Goal: Task Accomplishment & Management: Use online tool/utility

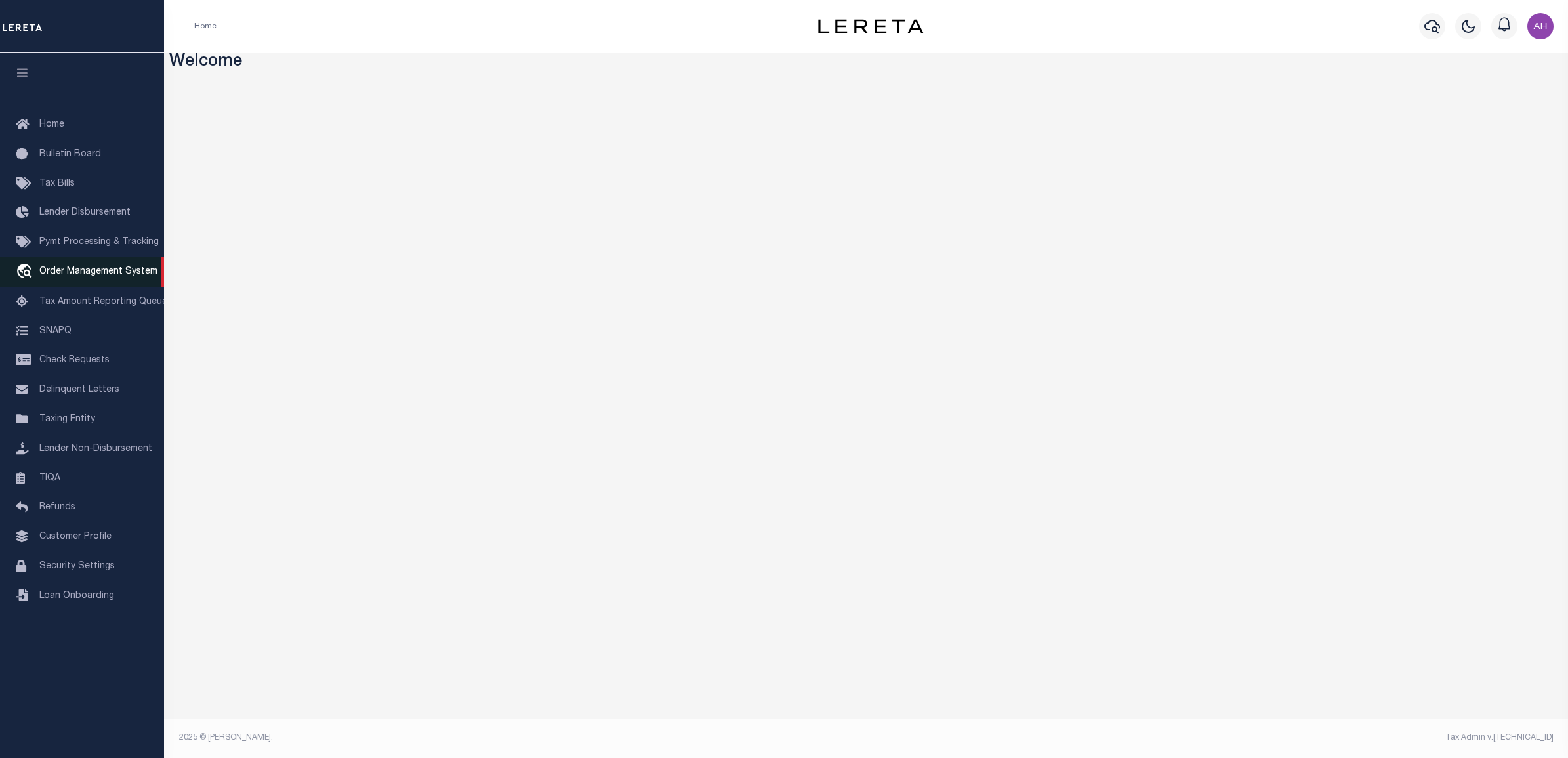
click at [110, 276] on span "Order Management System" at bounding box center [98, 272] width 118 height 9
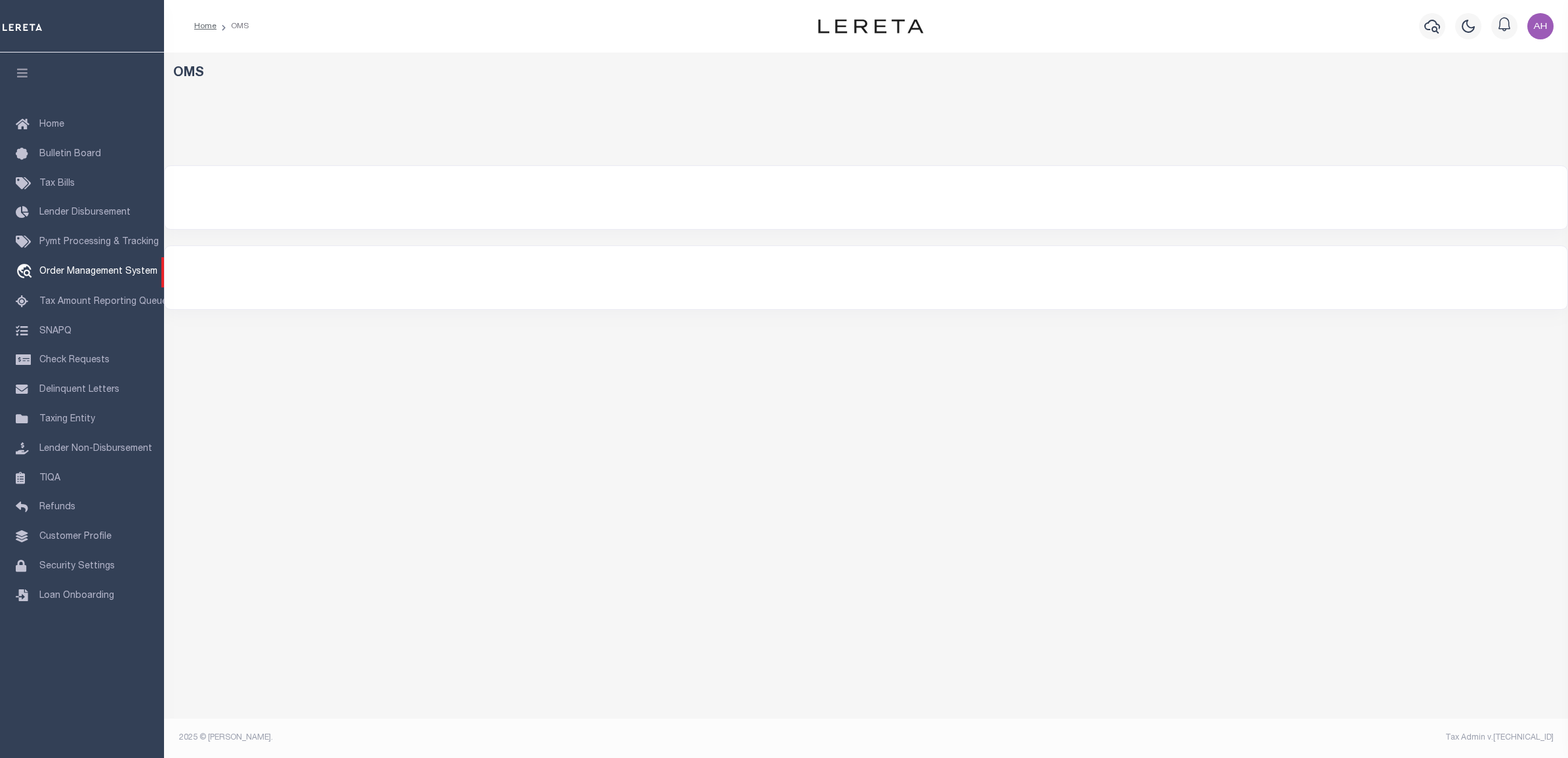
select select
select select "200"
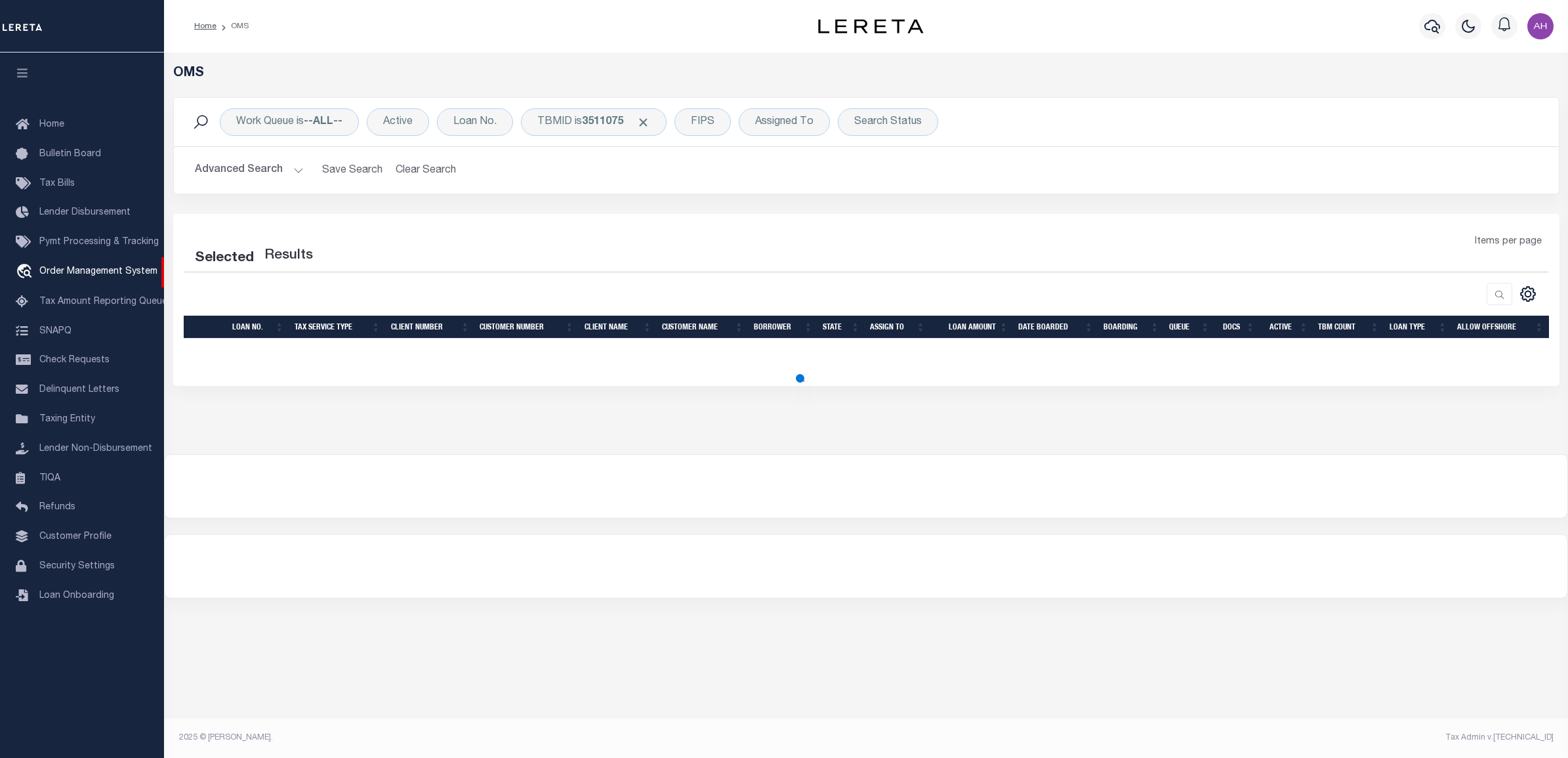
select select "200"
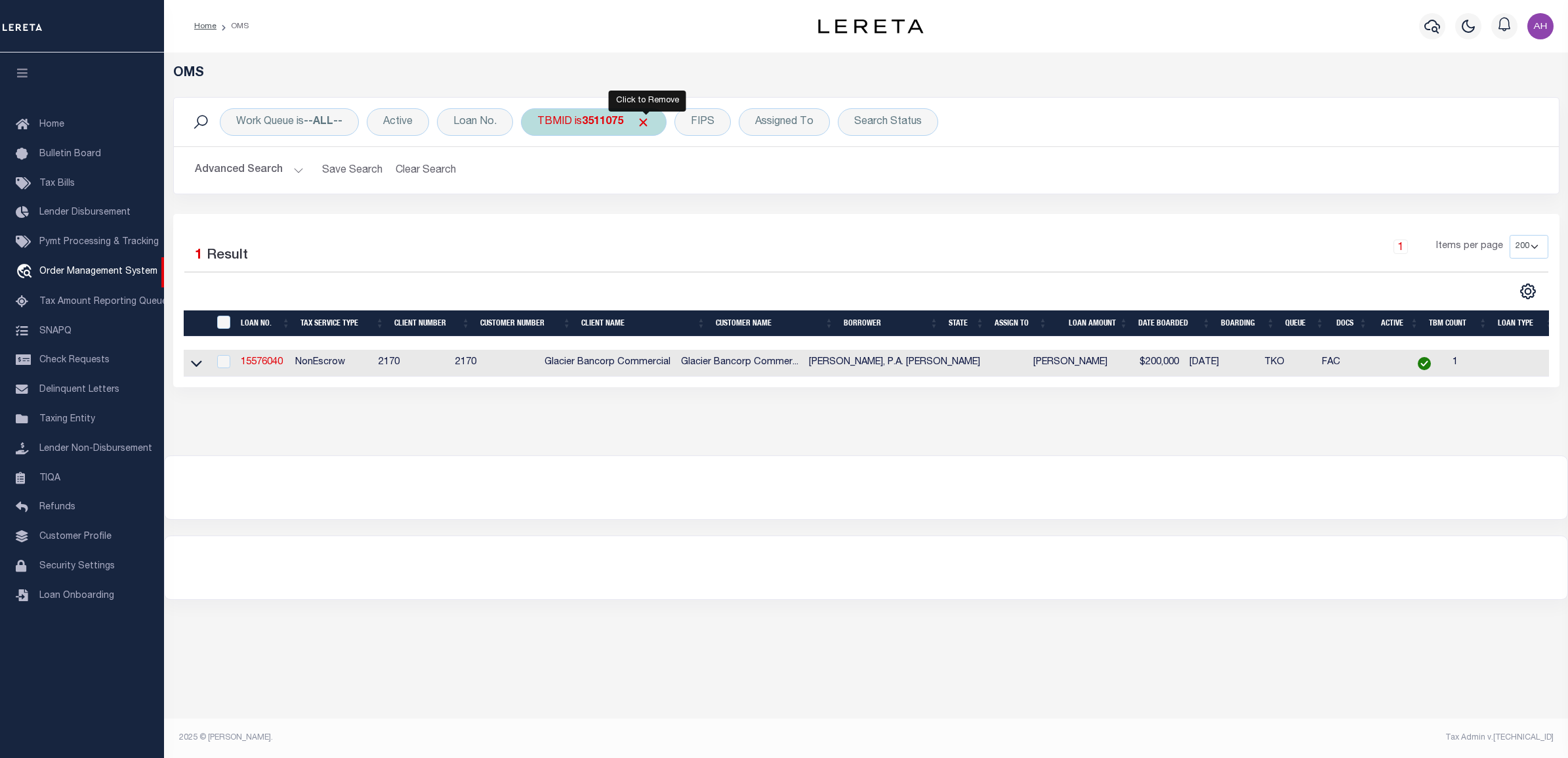
click at [647, 122] on span "Click to Remove" at bounding box center [643, 122] width 14 height 14
click at [271, 167] on button "Advanced Search" at bounding box center [249, 171] width 109 height 26
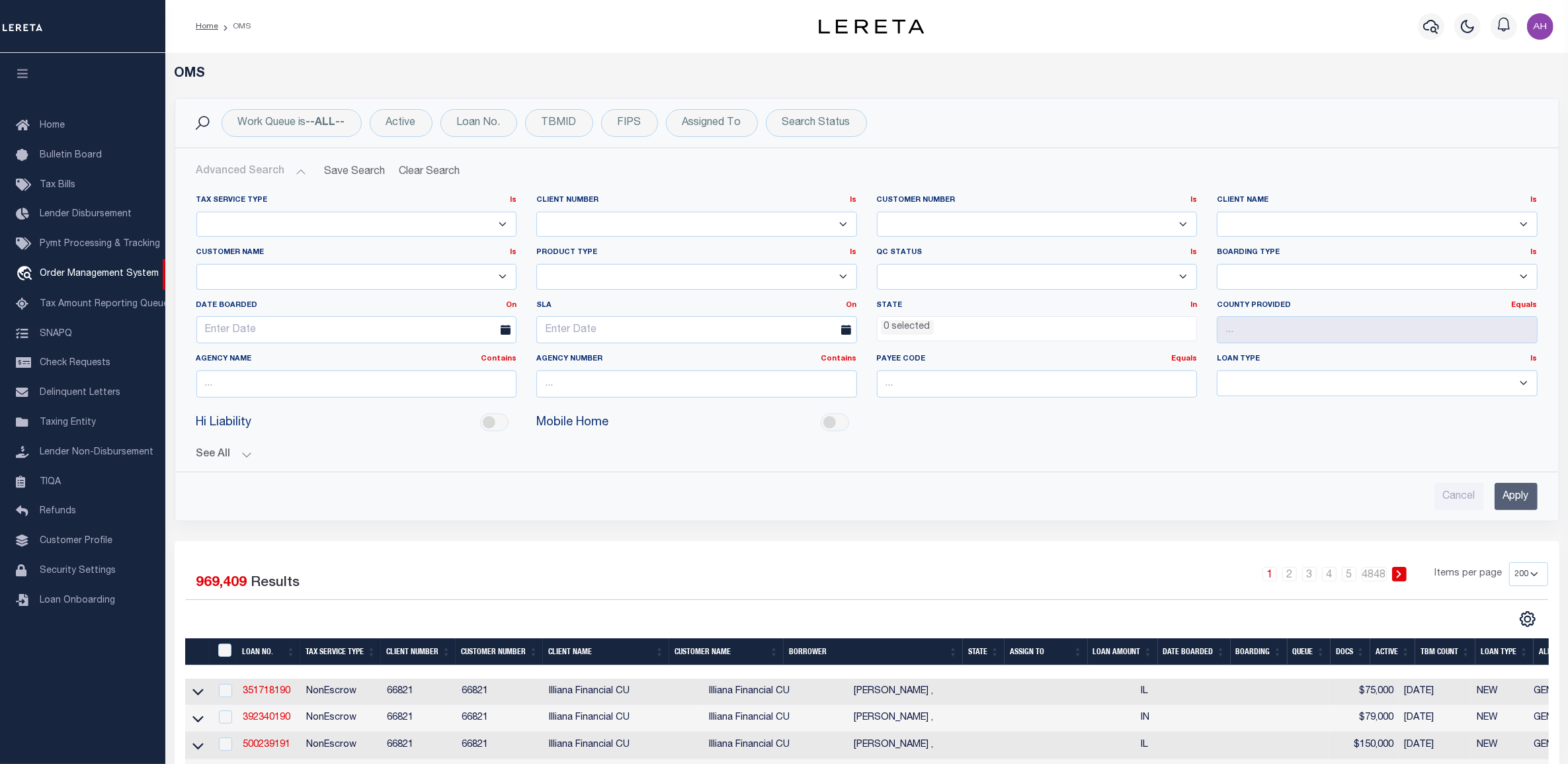
click at [223, 453] on button "See All" at bounding box center [867, 454] width 1342 height 12
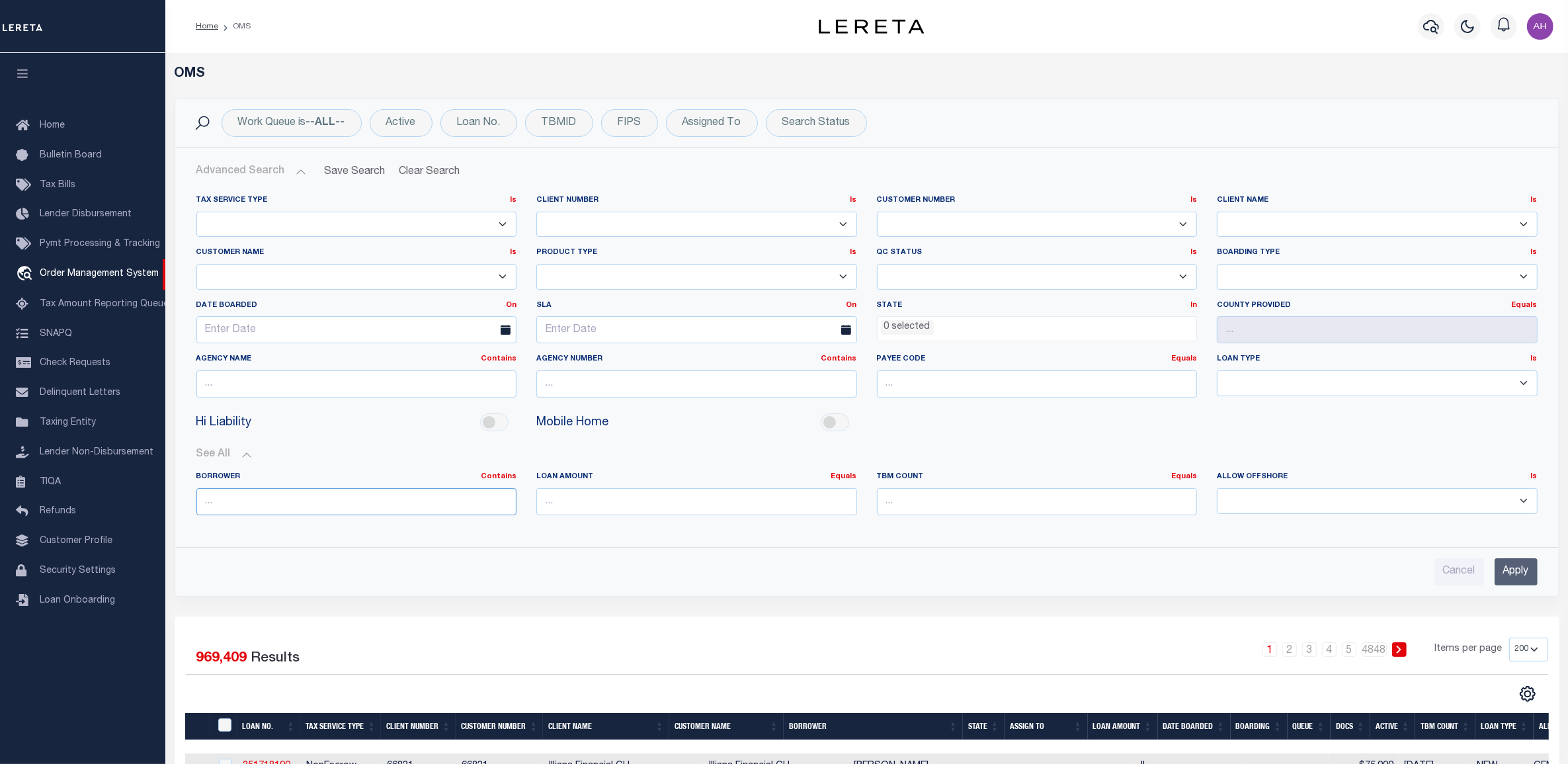
click at [438, 497] on input "text" at bounding box center [357, 502] width 321 height 27
click at [1513, 565] on input "Apply" at bounding box center [1516, 572] width 43 height 27
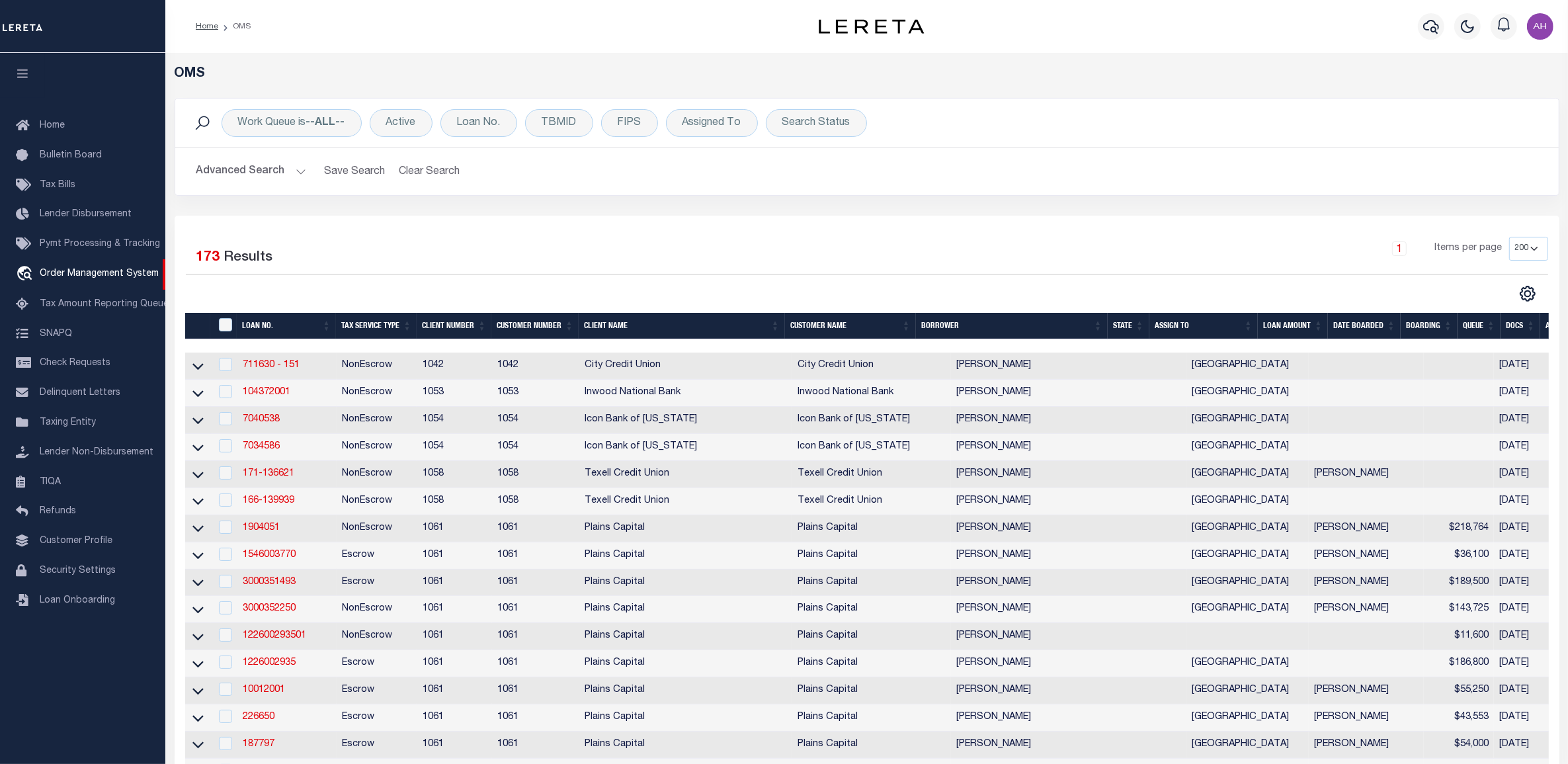
click at [275, 173] on button "Advanced Search" at bounding box center [251, 172] width 110 height 26
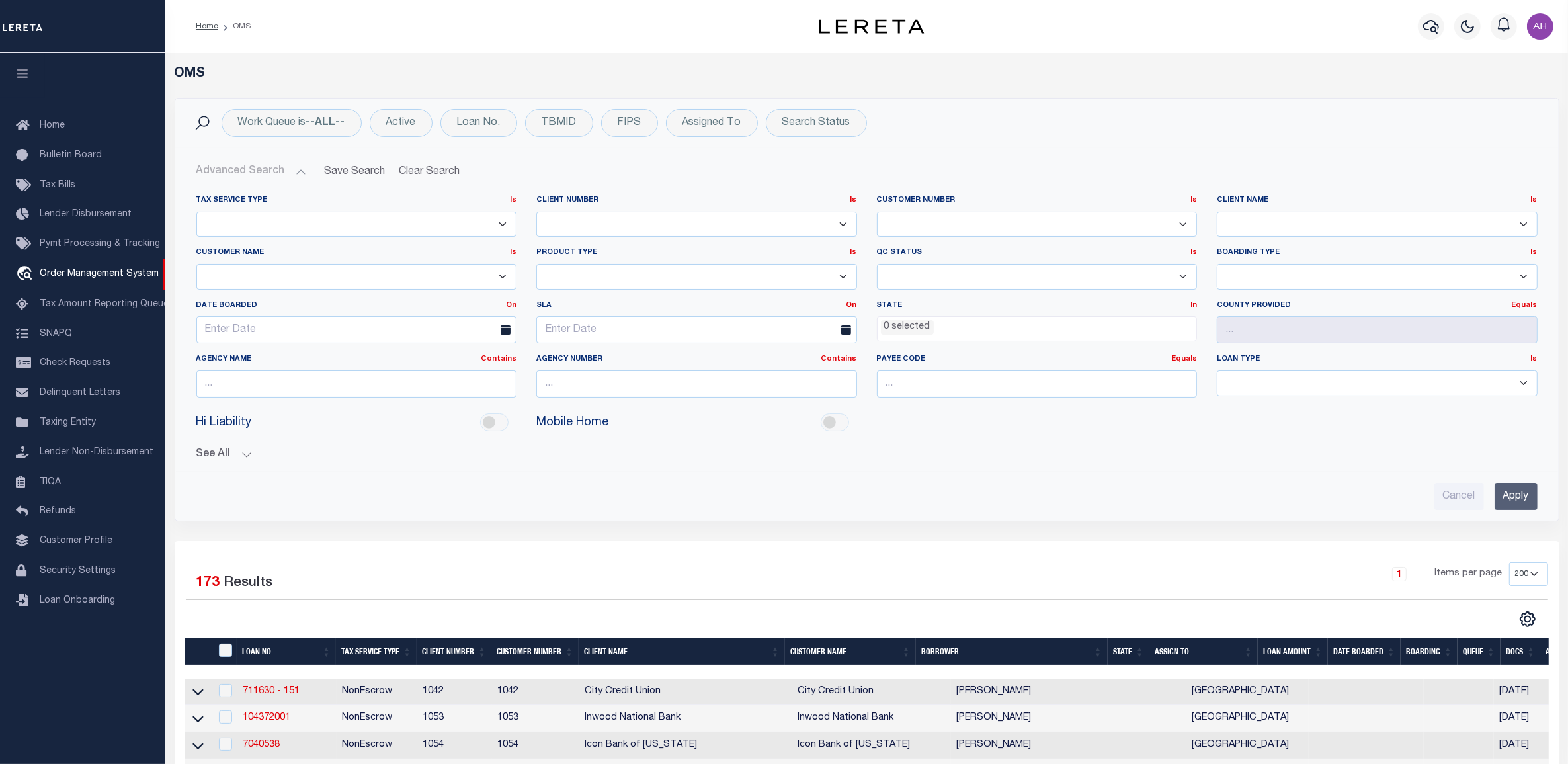
click at [220, 455] on button "See All" at bounding box center [867, 454] width 1342 height 12
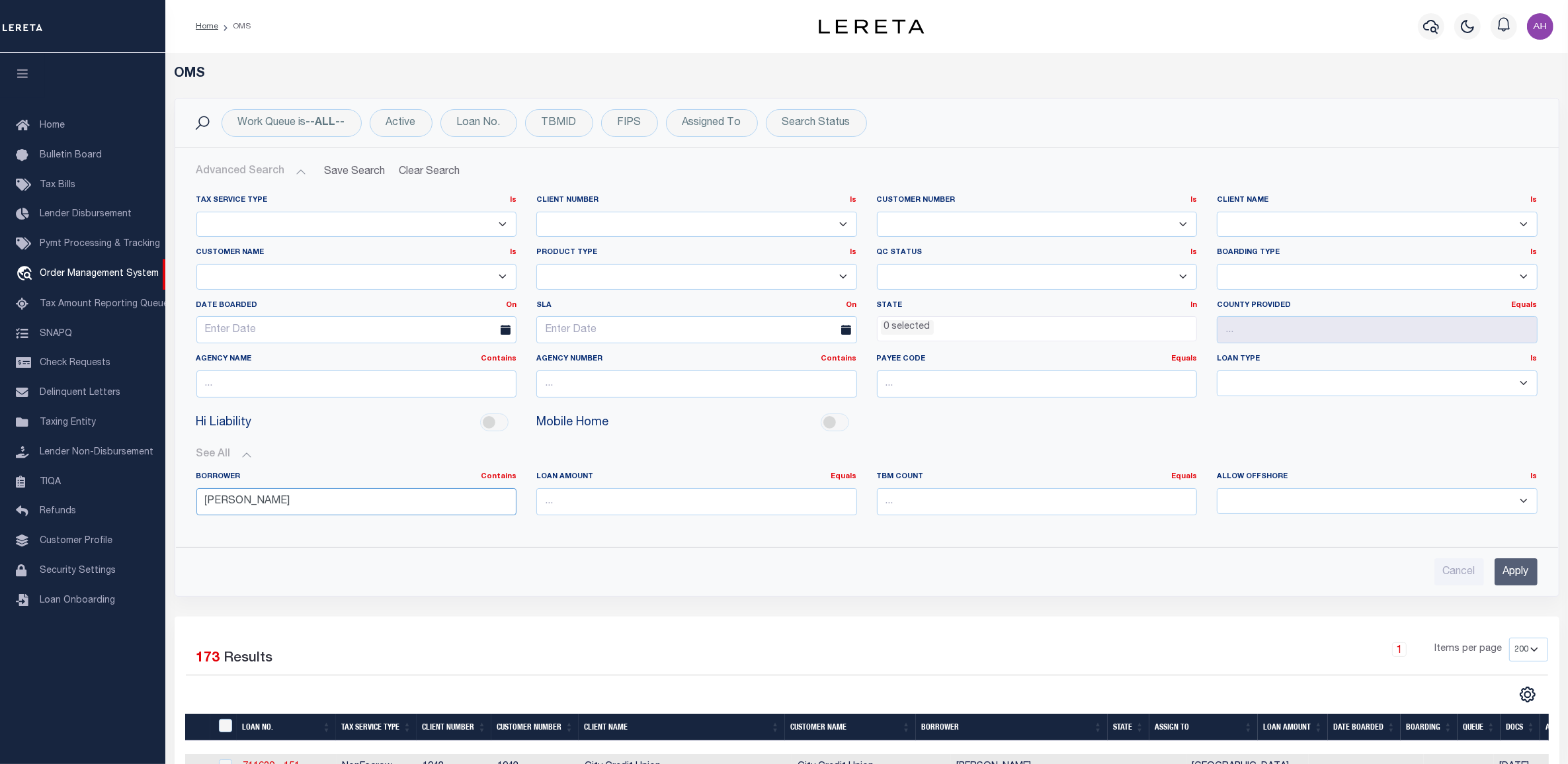
click at [281, 501] on input "Edna" at bounding box center [357, 502] width 321 height 27
type input "Edna Regalado"
click at [1513, 579] on input "Apply" at bounding box center [1516, 572] width 43 height 27
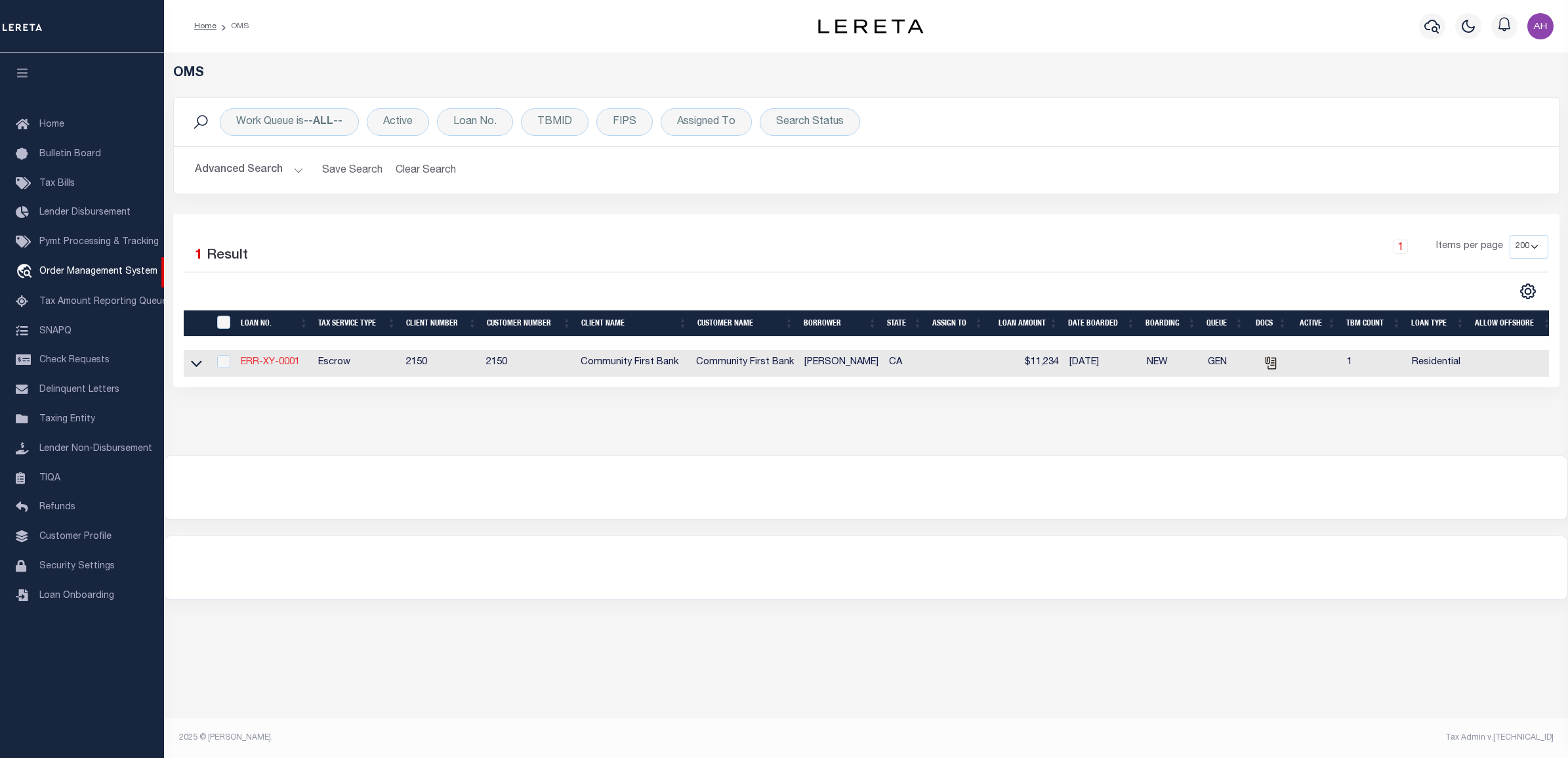
click at [267, 367] on link "ERR-XY-0001" at bounding box center [270, 363] width 59 height 9
type input "ERR-XY-0001"
type input "Edna Regalado"
select select "False"
select select
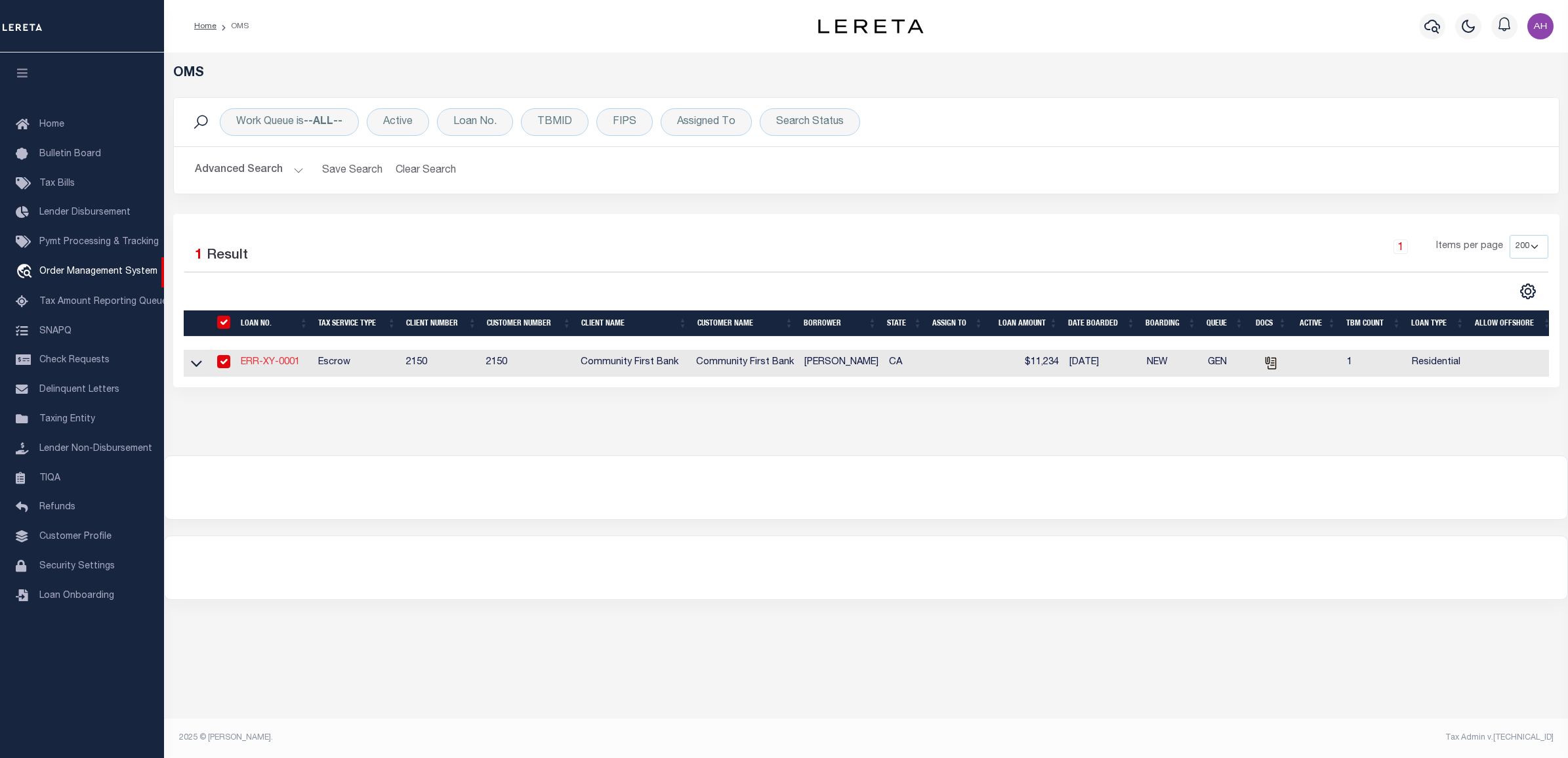
select select
type input "06/02/2025"
select select "10"
select select "Escrow"
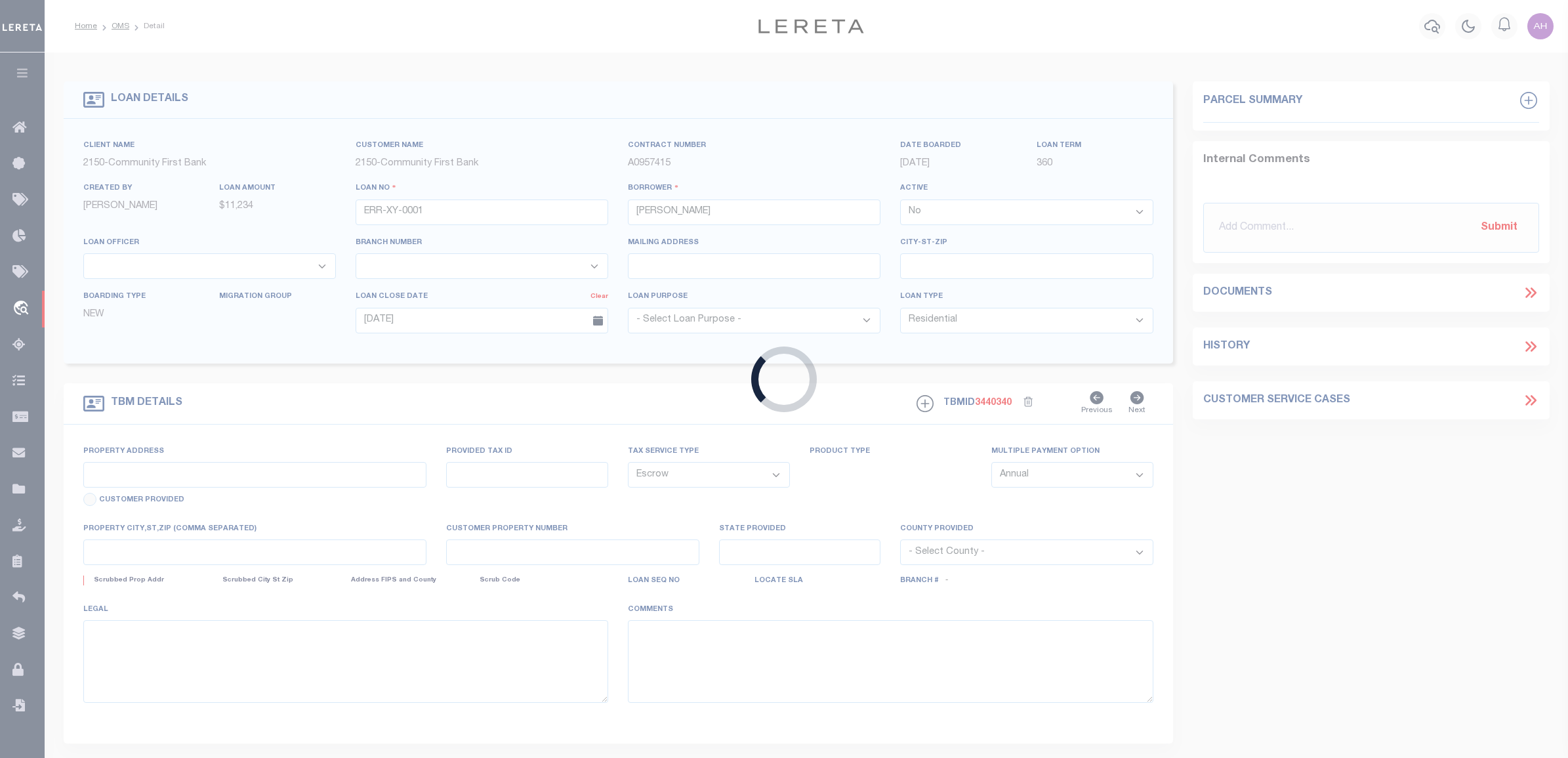
type input "901 CORPORATE CENTER DR"
select select
type input "POMONA CA 91768-2642"
type input "CA"
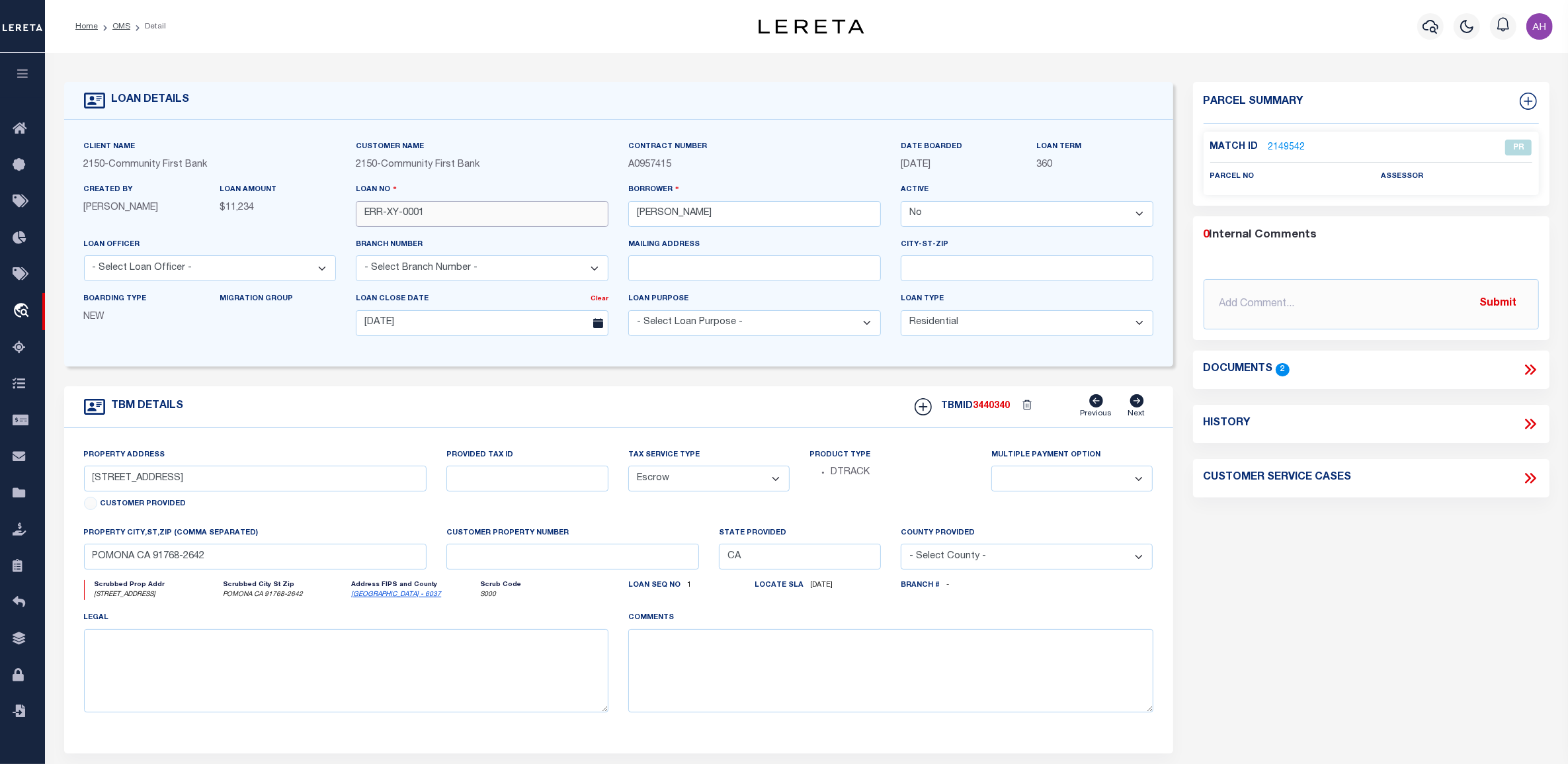
drag, startPoint x: 440, startPoint y: 204, endPoint x: 336, endPoint y: 211, distance: 104.2
click at [336, 211] on div "Client Name 2150 - Community First Bank Customer Name 2150 - Community First Ba…" at bounding box center [619, 244] width 1089 height 207
